Goal: Navigation & Orientation: Find specific page/section

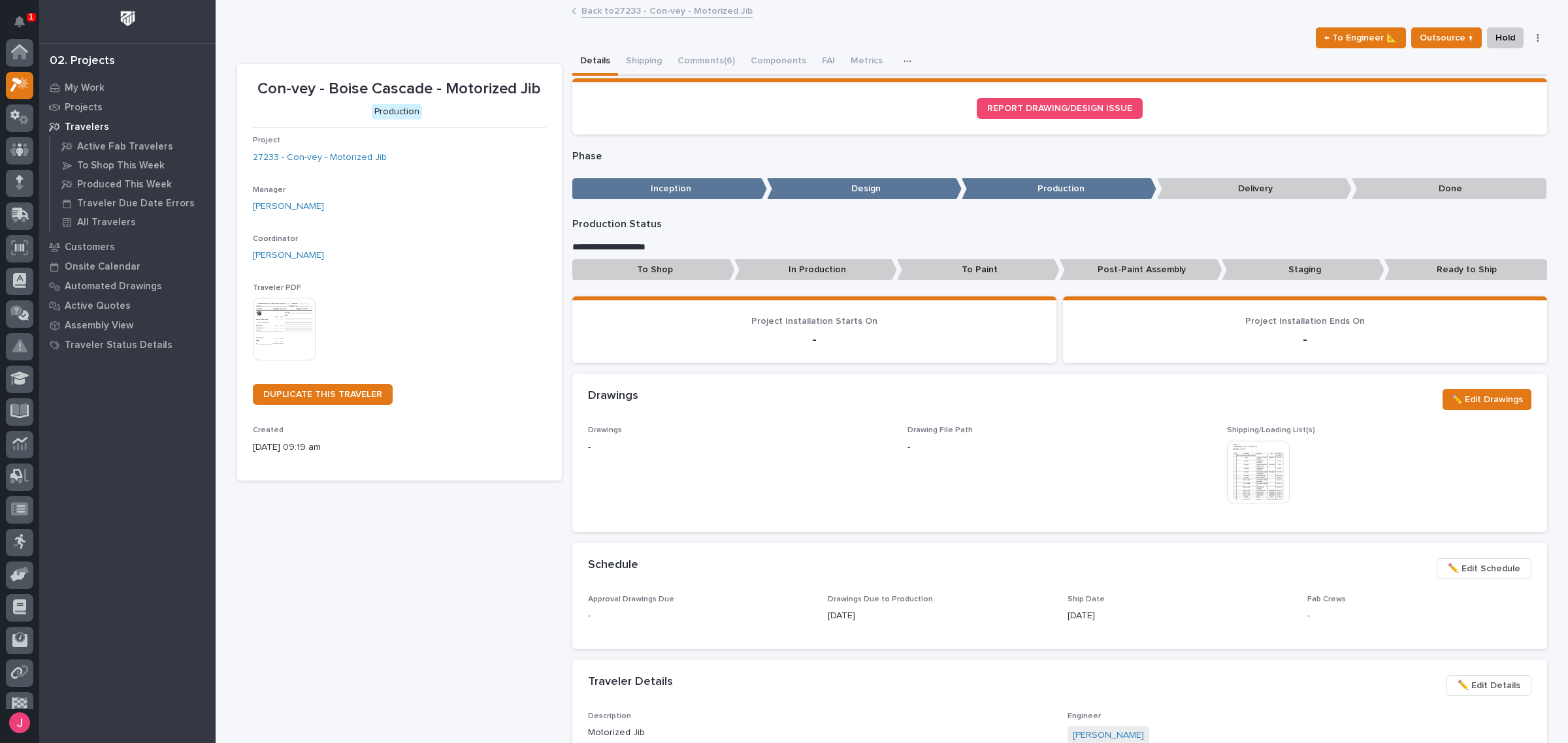
scroll to position [32, 0]
click at [613, 11] on link "Back to 27233 - Con-vey - Motorized Jib" at bounding box center [667, 9] width 171 height 15
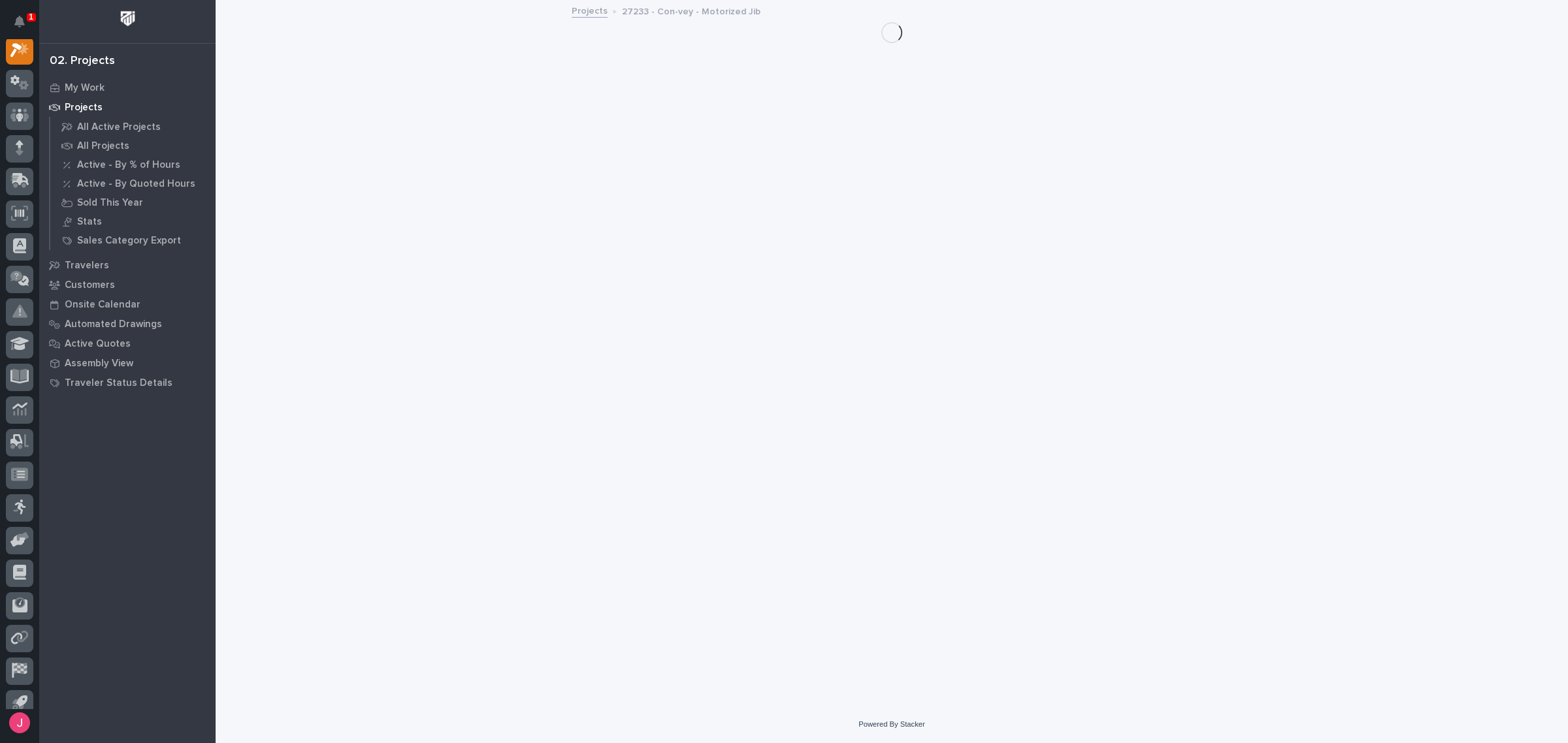
scroll to position [32, 0]
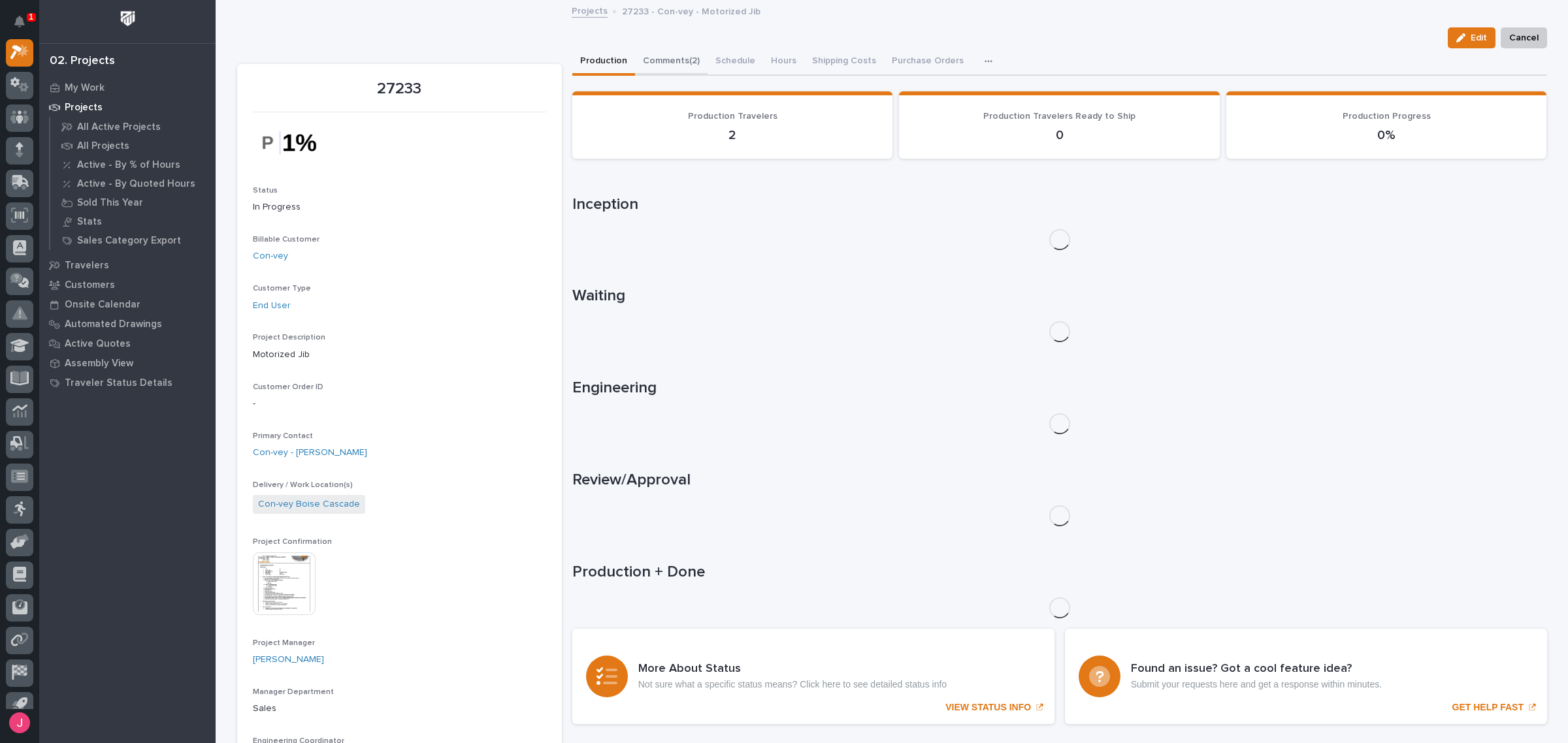
click at [652, 63] on button "Comments (2)" at bounding box center [671, 61] width 73 height 27
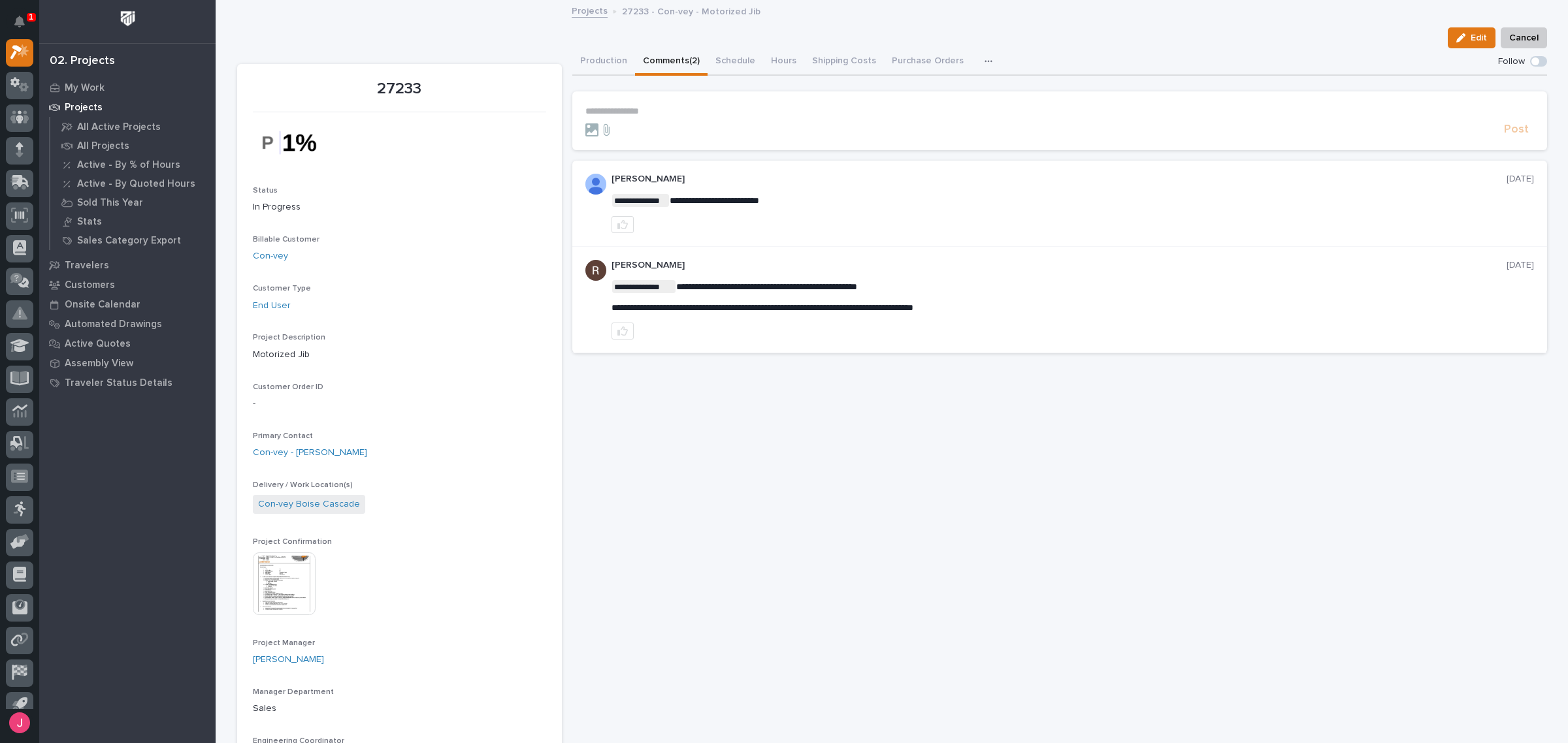
click at [588, 13] on link "Projects" at bounding box center [589, 9] width 36 height 15
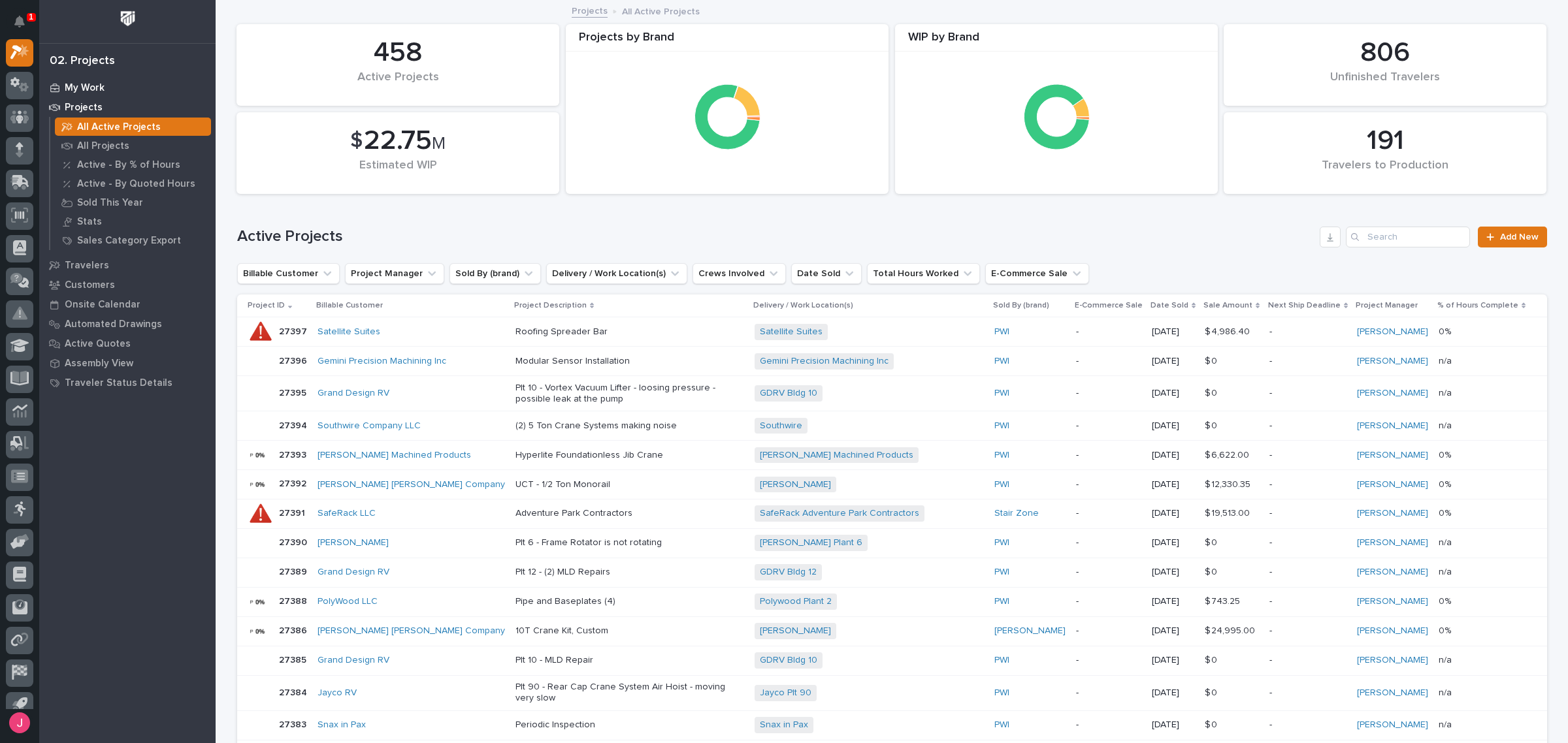
click at [78, 87] on p "My Work" at bounding box center [85, 87] width 40 height 12
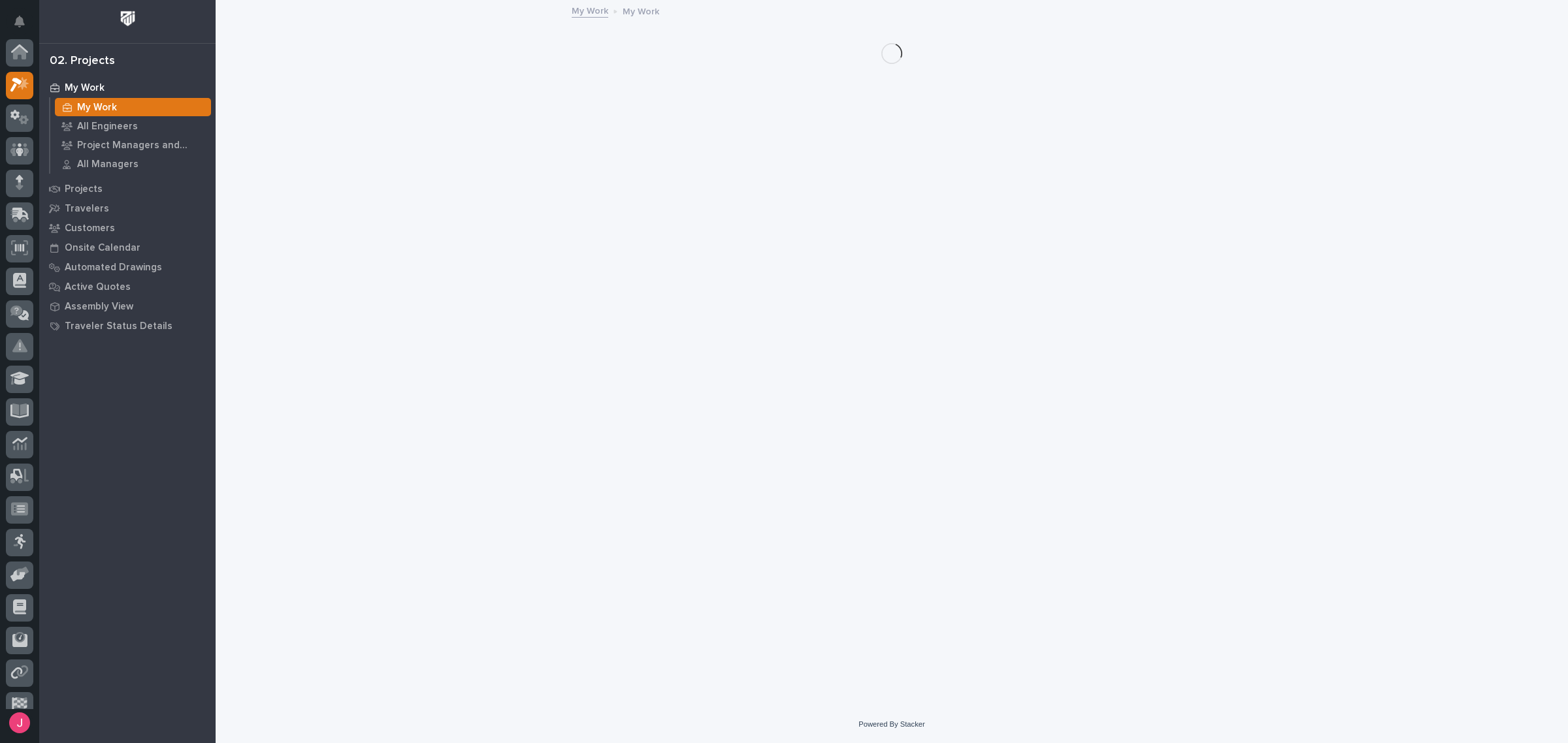
scroll to position [32, 0]
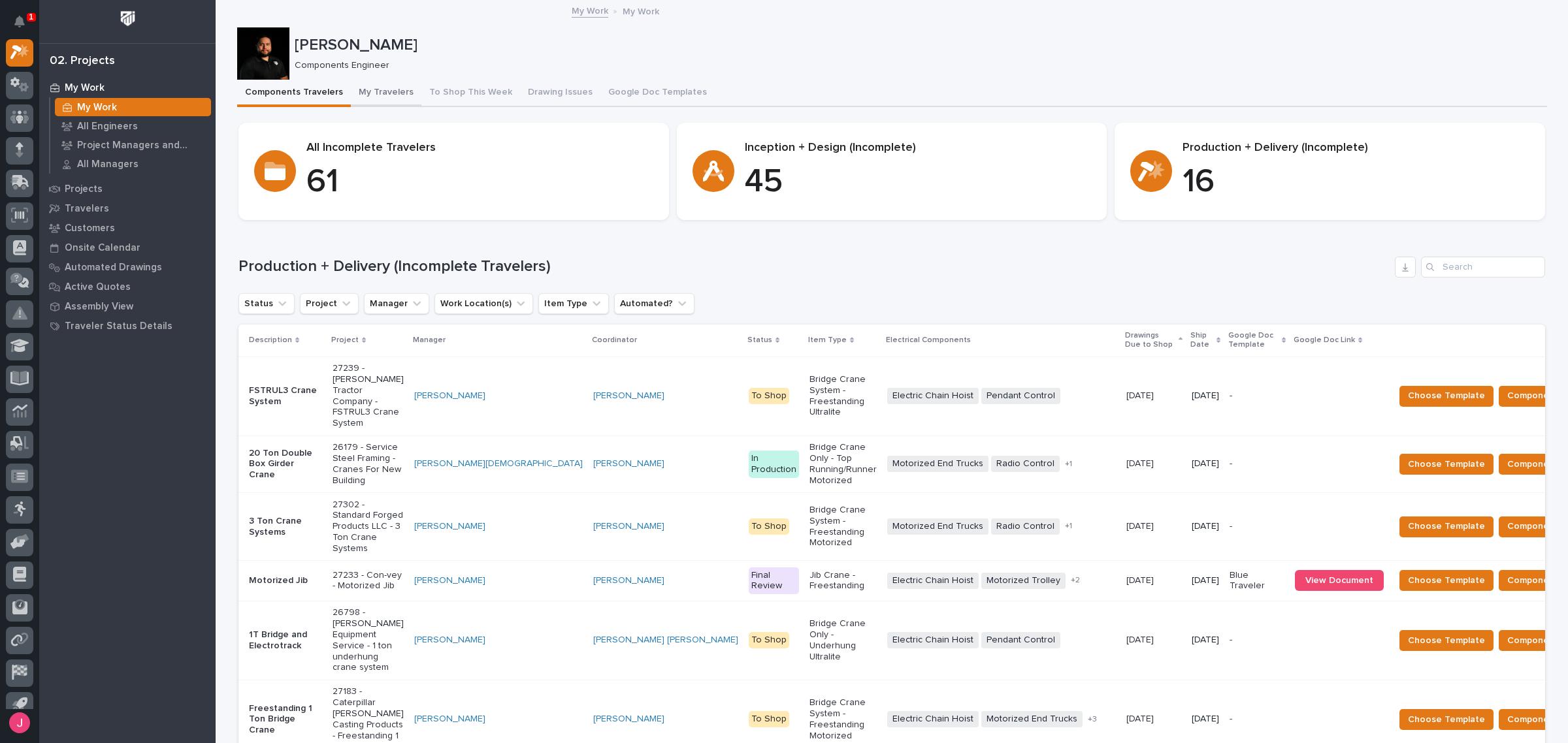
click at [367, 96] on button "My Travelers" at bounding box center [386, 93] width 70 height 27
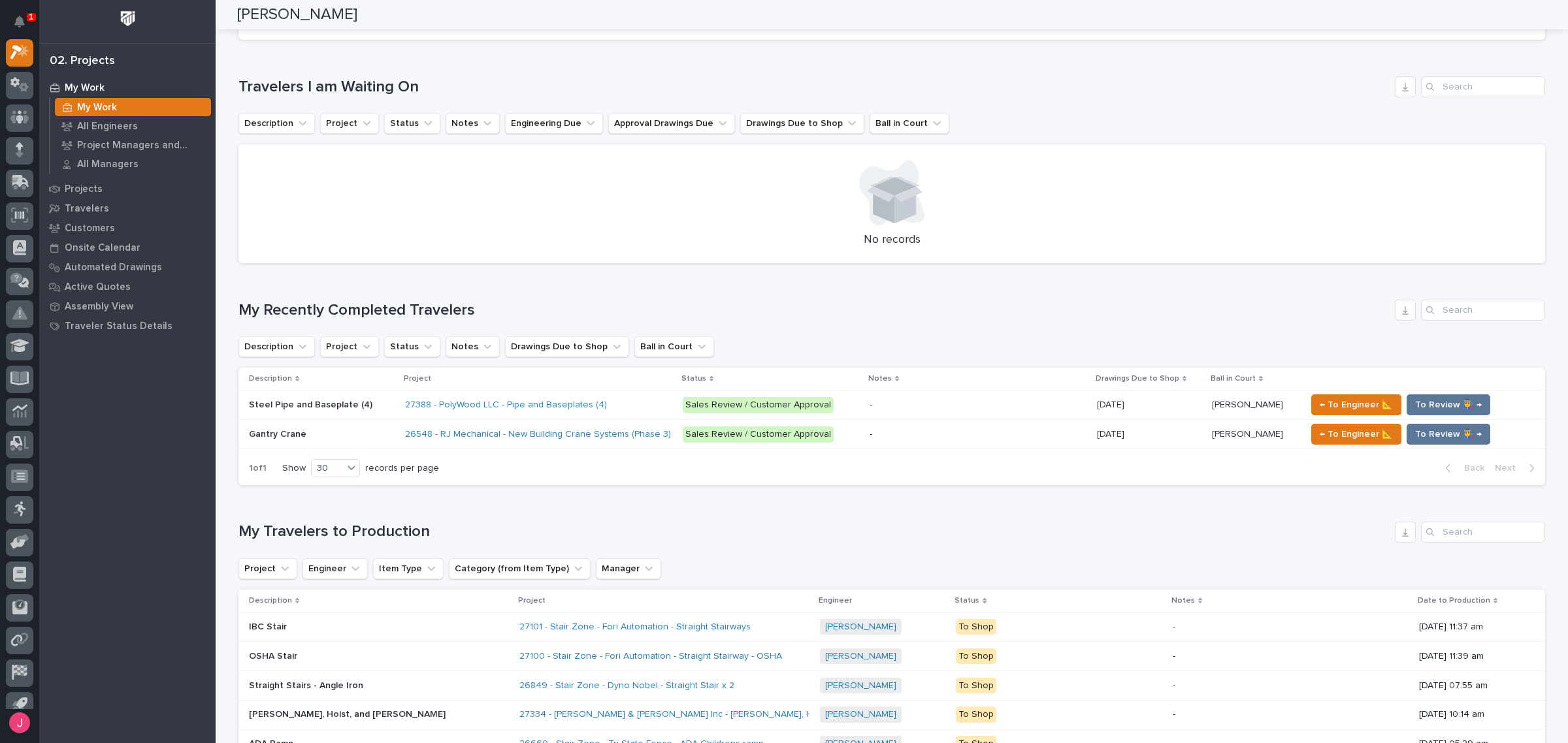
scroll to position [408, 0]
click at [847, 432] on p "Sales Review / Customer Approval" at bounding box center [771, 432] width 177 height 16
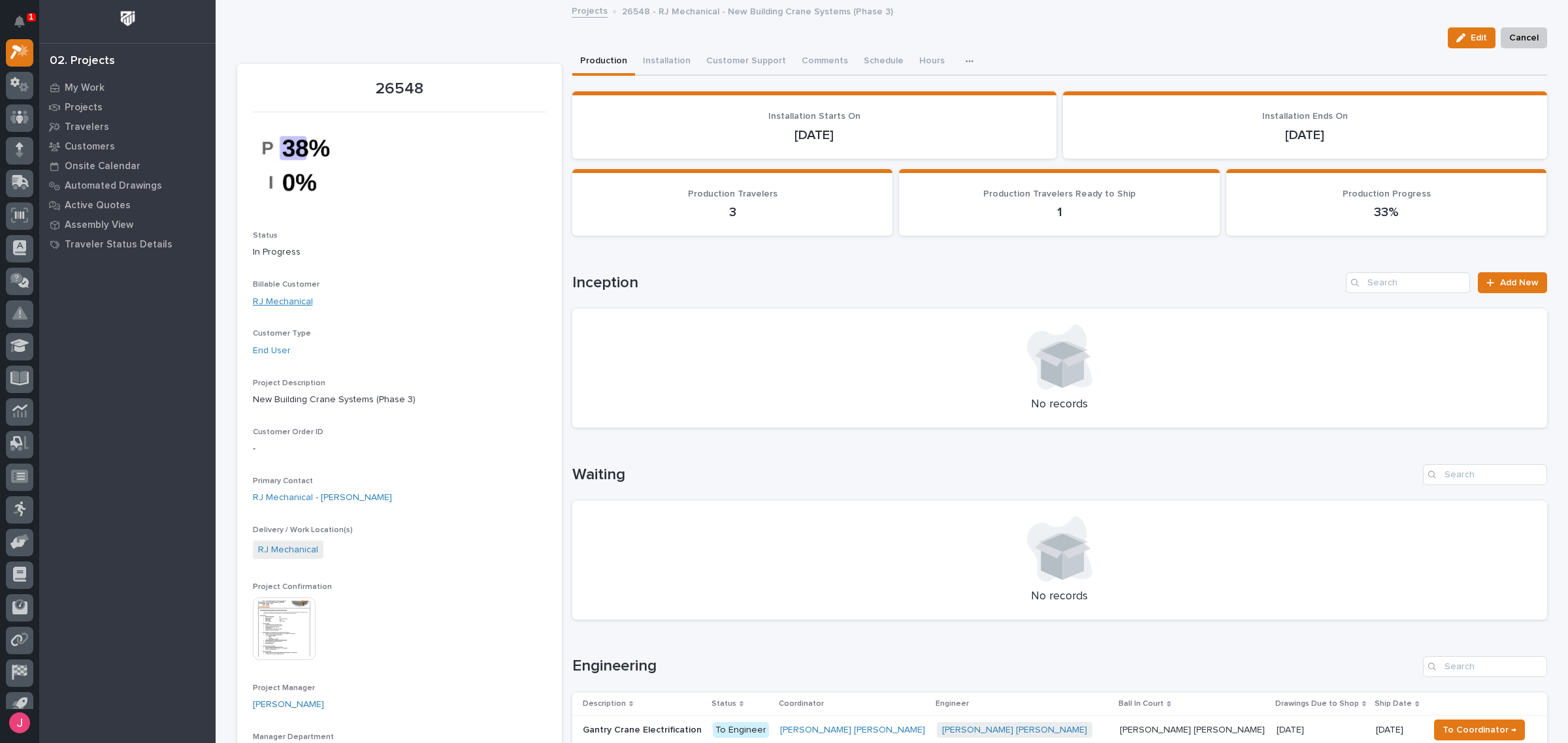
click at [282, 302] on link "RJ Mechanical" at bounding box center [283, 302] width 60 height 14
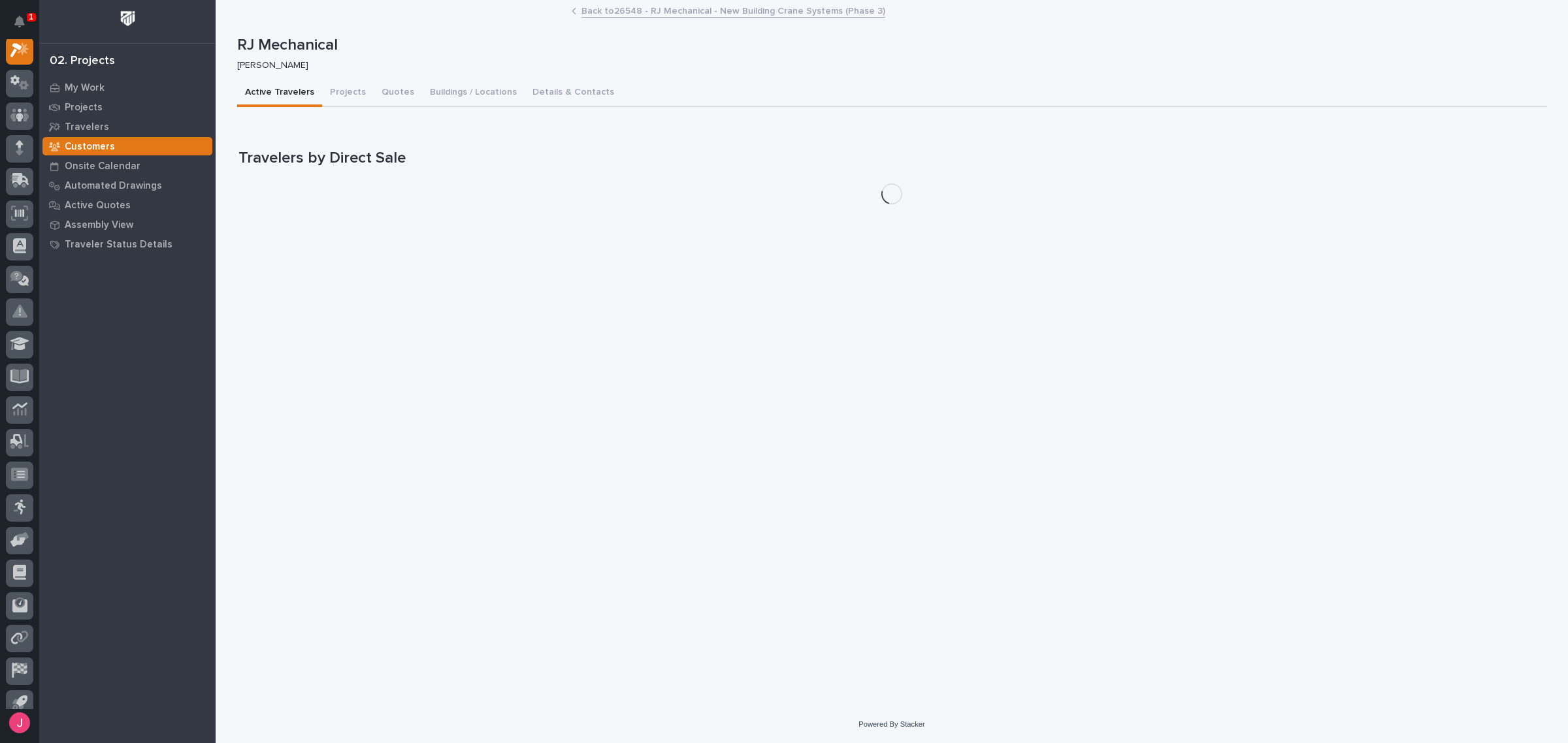
scroll to position [32, 0]
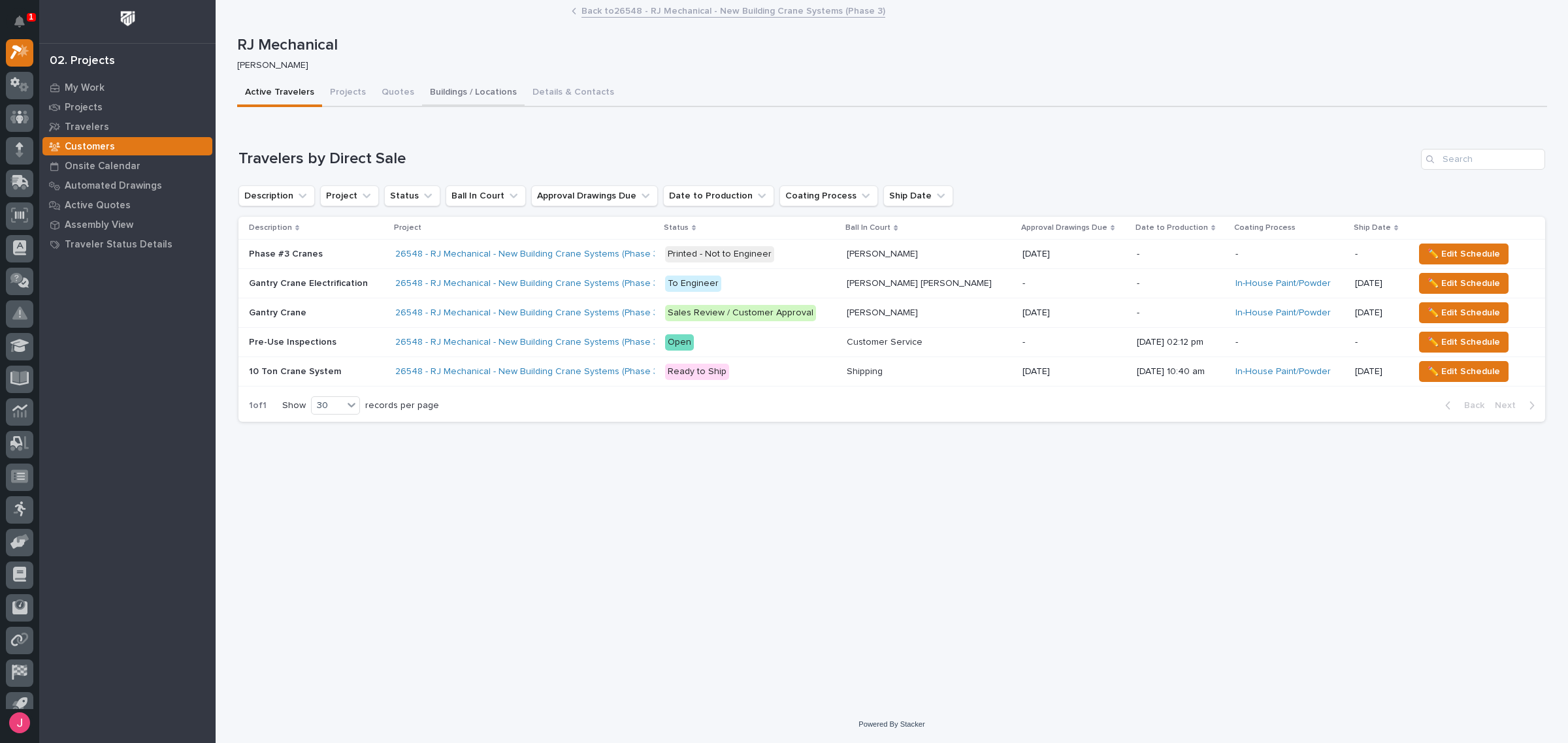
click at [459, 93] on button "Buildings / Locations" at bounding box center [473, 93] width 103 height 27
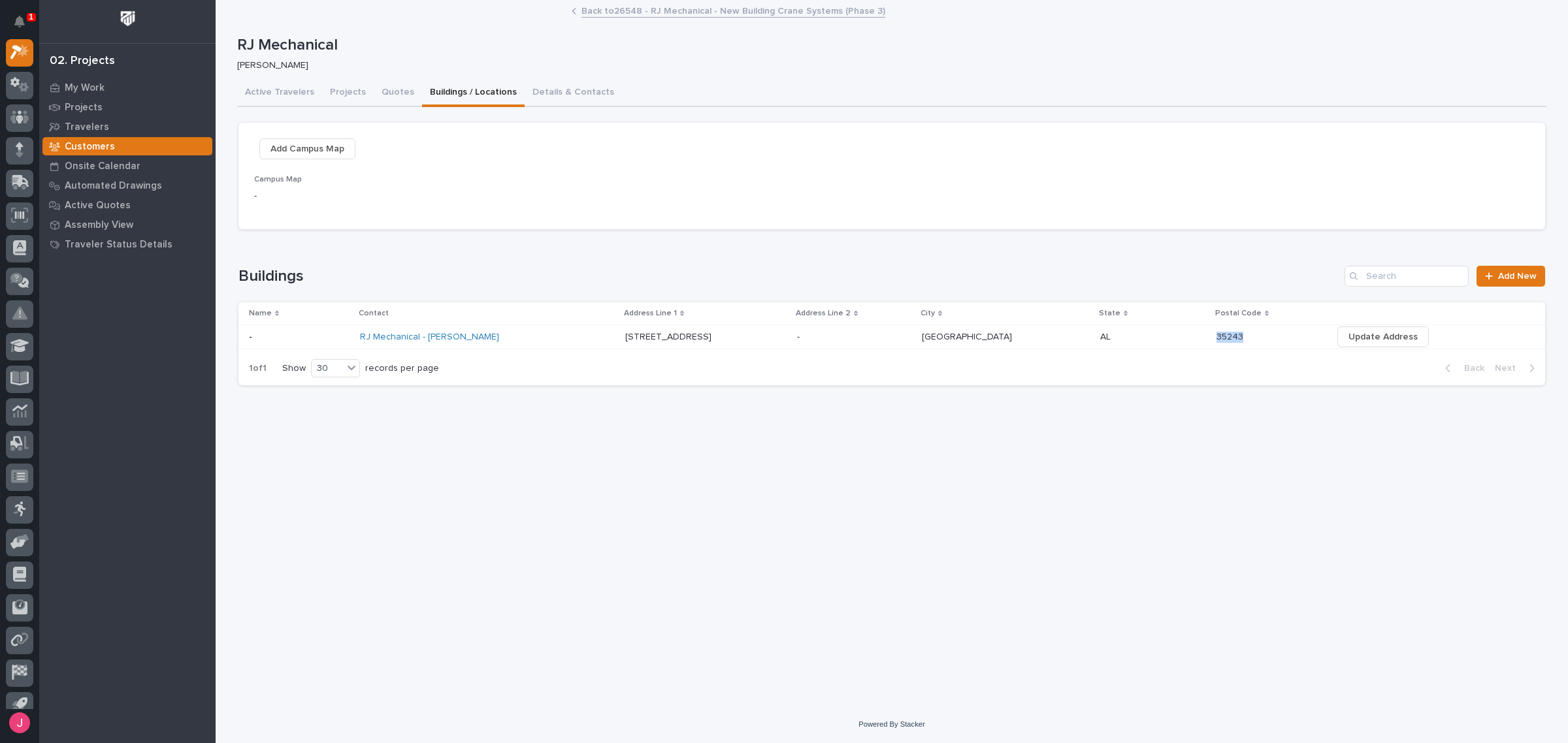
drag, startPoint x: 1173, startPoint y: 334, endPoint x: 1196, endPoint y: 336, distance: 23.1
click at [1217, 336] on p "35243" at bounding box center [1232, 336] width 29 height 14
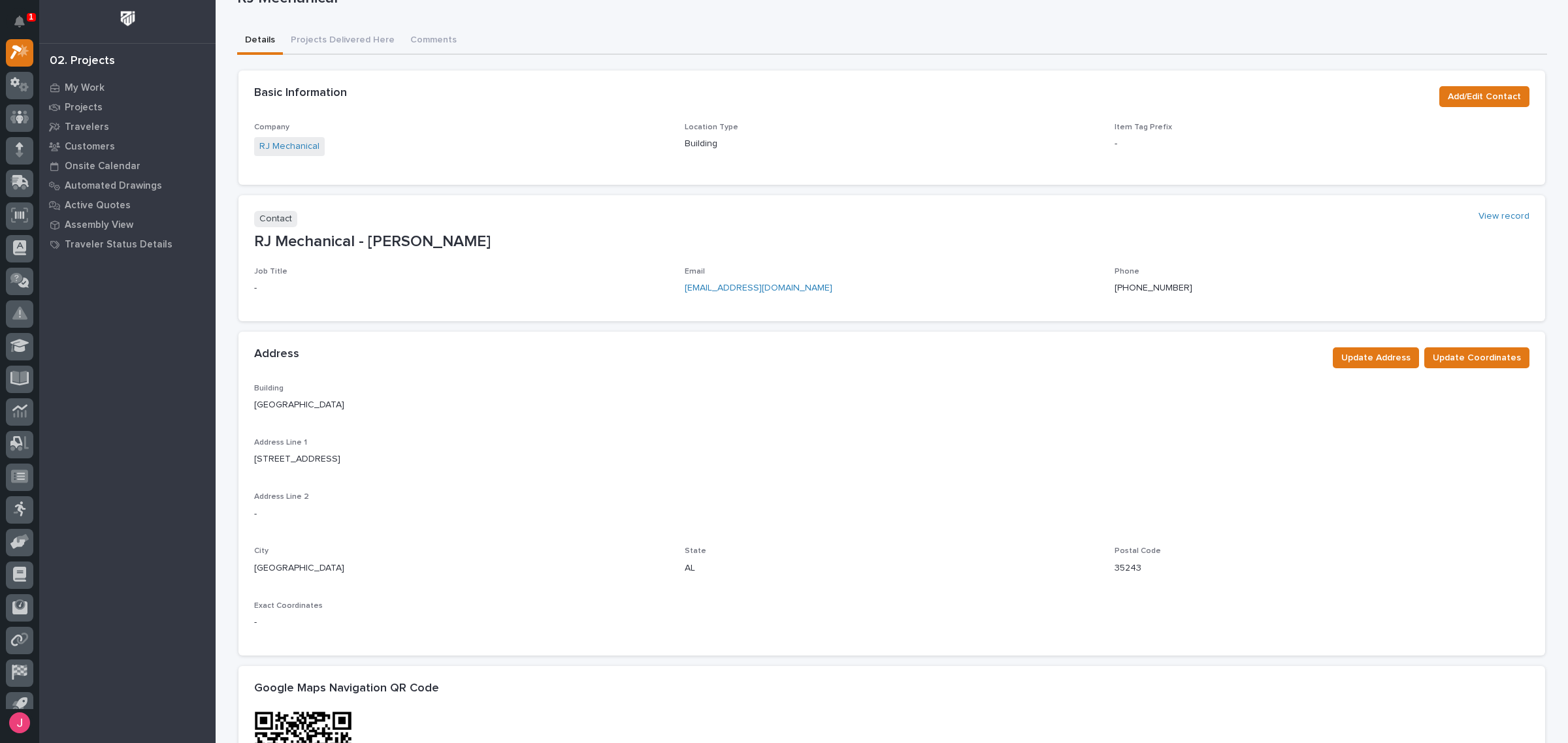
scroll to position [82, 0]
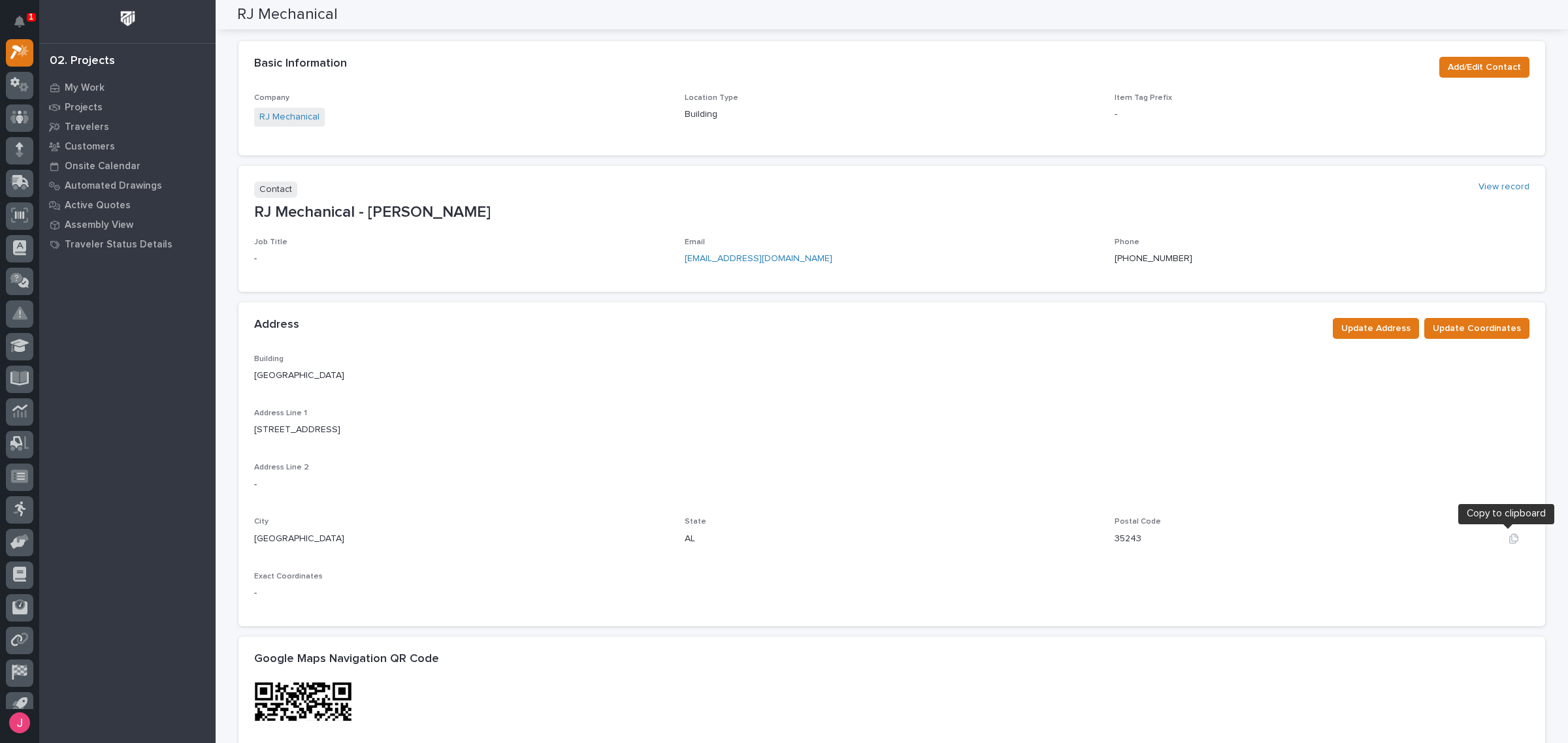
click at [1508, 537] on icon "button" at bounding box center [1514, 539] width 11 height 11
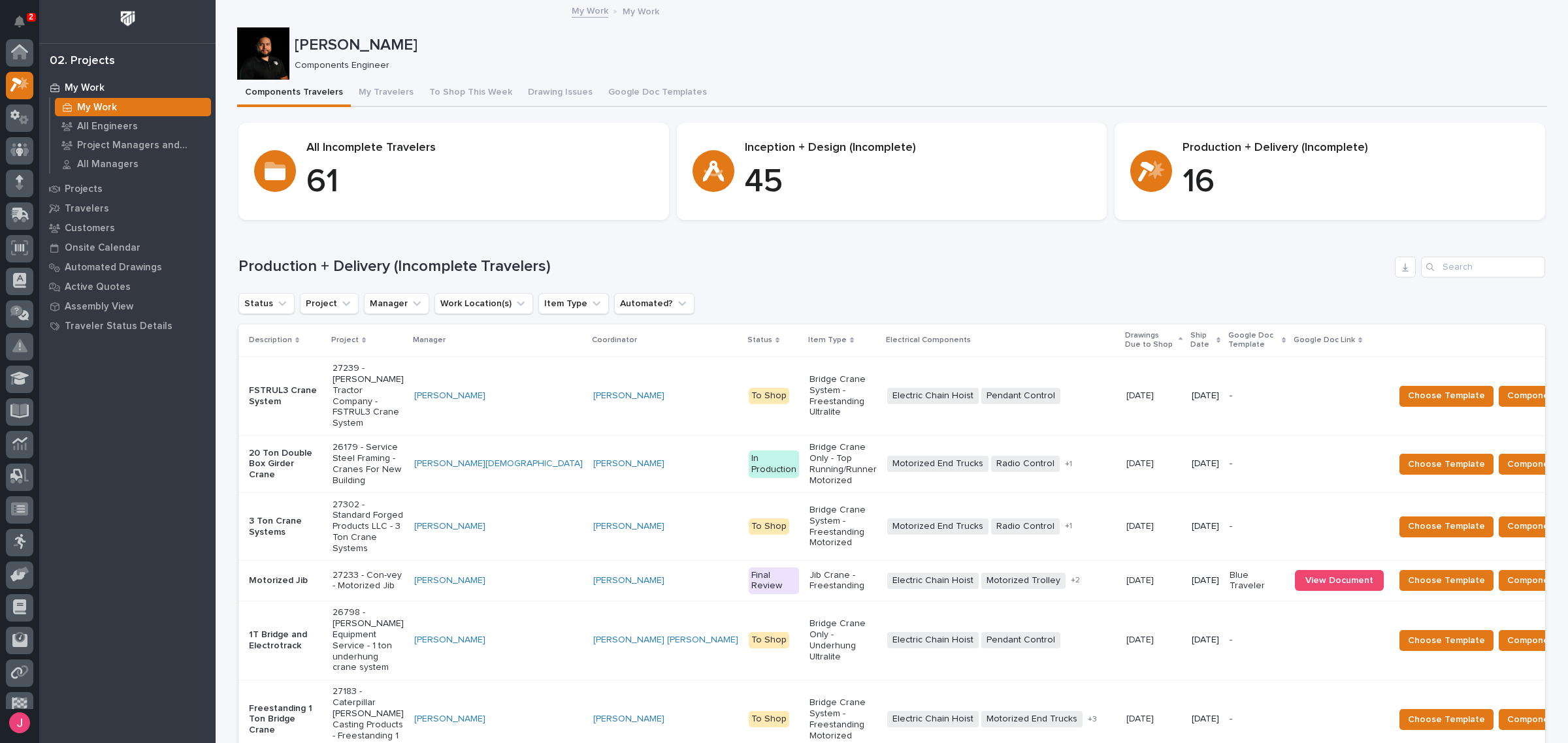
scroll to position [32, 0]
click at [11, 23] on button "Notifications" at bounding box center [19, 21] width 27 height 27
click at [788, 36] on p "[PERSON_NAME]" at bounding box center [918, 45] width 1247 height 19
drag, startPoint x: 1269, startPoint y: 301, endPoint x: 1142, endPoint y: 173, distance: 180.3
click at [1269, 301] on div "Status Project Manager Work Location(s) Item Type Automated?" at bounding box center [891, 303] width 1307 height 21
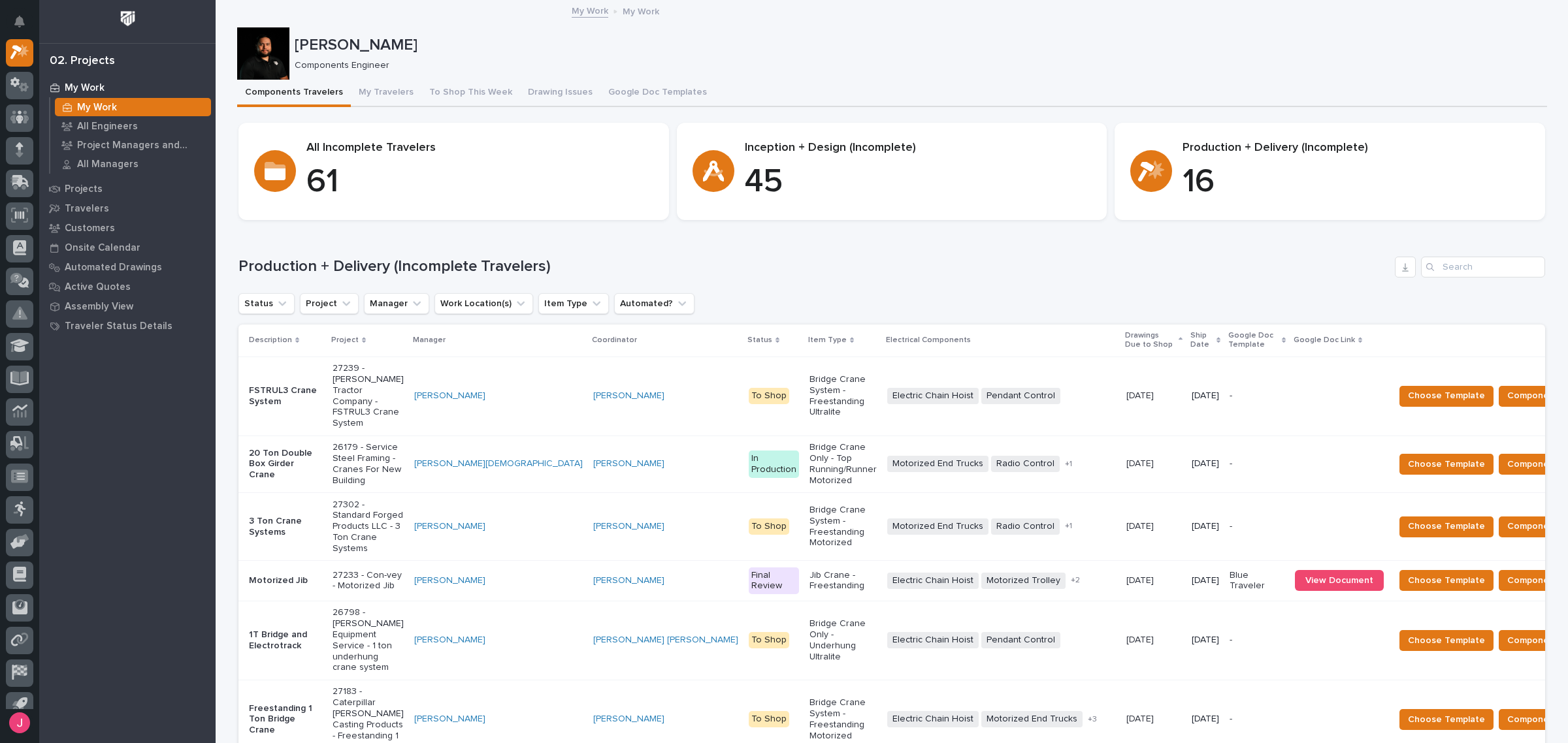
click at [470, 43] on p "[PERSON_NAME]" at bounding box center [918, 45] width 1247 height 19
click at [578, 63] on p "Components Engineer" at bounding box center [916, 66] width 1242 height 11
click at [804, 73] on div "Josh Nakasone Components Engineer" at bounding box center [892, 53] width 1310 height 53
click at [714, 66] on p "Components Engineer" at bounding box center [916, 66] width 1242 height 11
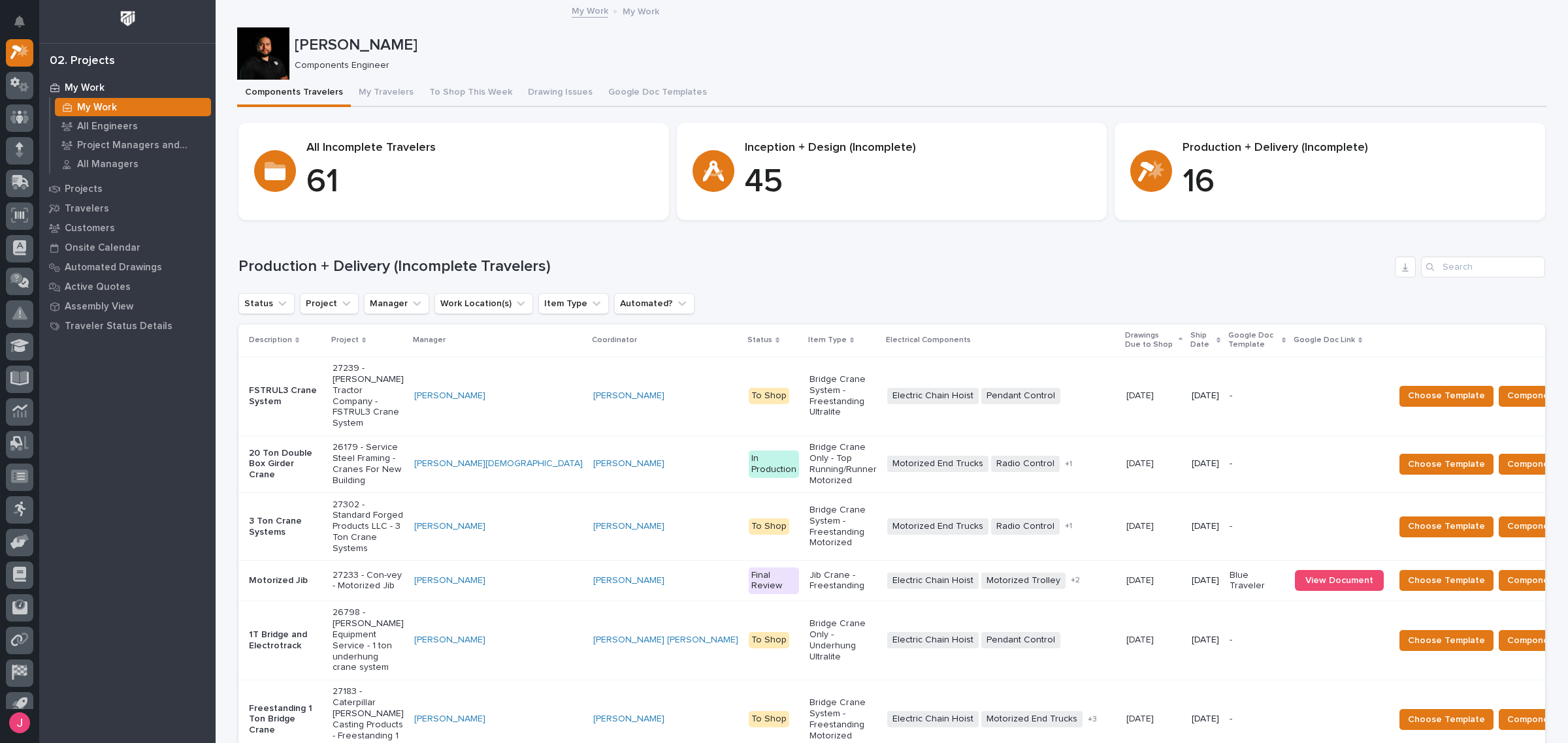
click at [694, 70] on p "Components Engineer" at bounding box center [916, 66] width 1242 height 11
